Goal: Answer question/provide support: Share knowledge or assist other users

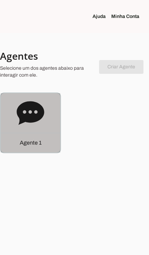
click at [48, 144] on div "Agente 1" at bounding box center [30, 143] width 59 height 20
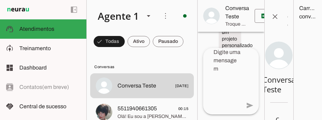
click at [125, 111] on span "5511940661305" at bounding box center [136, 108] width 39 height 8
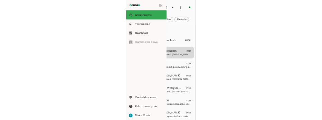
scroll to position [0, 50]
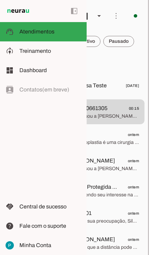
click at [120, 111] on span "5511940661305 00:15" at bounding box center [103, 108] width 71 height 9
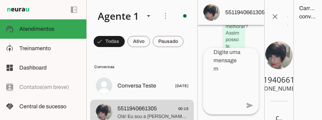
scroll to position [0, 0]
click at [148, 14] on span at bounding box center [275, 16] width 17 height 17
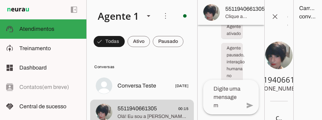
click at [148, 19] on span at bounding box center [275, 16] width 17 height 17
click at [148, 13] on div at bounding box center [244, 12] width 39 height 15
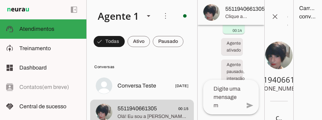
click at [148, 13] on div at bounding box center [244, 12] width 39 height 15
click at [148, 15] on div at bounding box center [244, 12] width 39 height 15
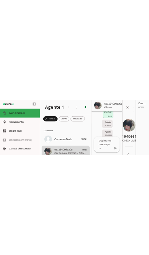
scroll to position [421, 0]
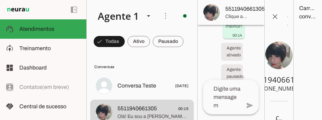
click at [0, 0] on slot "Agente ativado" at bounding box center [0, 0] width 0 height 0
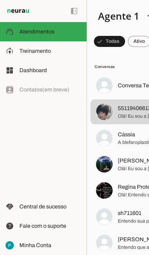
scroll to position [389, 0]
